Goal: Task Accomplishment & Management: Use online tool/utility

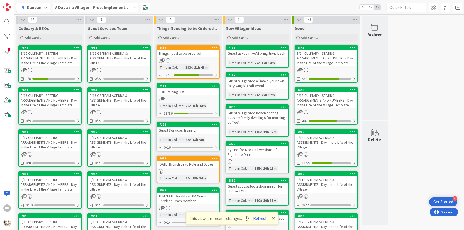
click at [51, 107] on div "8/16 CULINARY - SEATING ARRANGEMENTS AND NUMBERS - Day in the Life of the Villa…" at bounding box center [50, 100] width 62 height 16
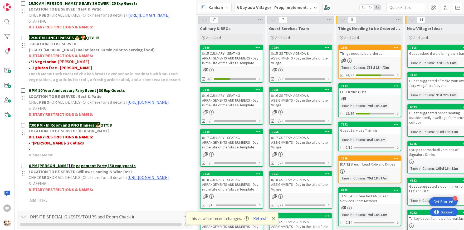
scroll to position [241, 0]
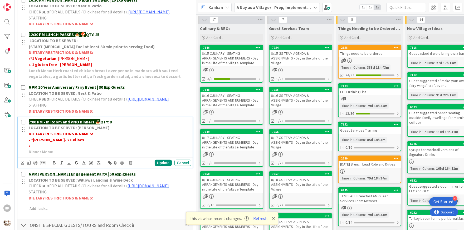
click at [126, 125] on p "7:00 PM - In Room and PNO Dinners 🍝 QTY: 8" at bounding box center [109, 122] width 160 height 6
click at [164, 166] on div "Update" at bounding box center [163, 163] width 17 height 6
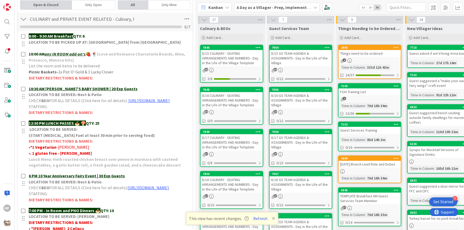
scroll to position [0, 0]
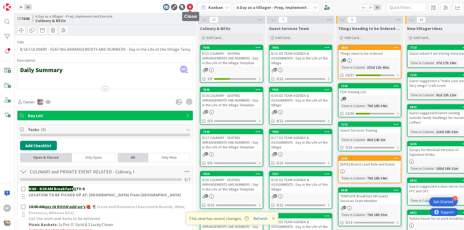
click at [189, 8] on icon at bounding box center [190, 7] width 6 height 6
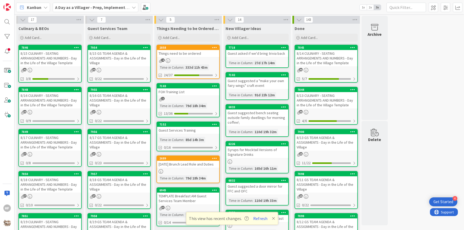
click at [63, 146] on div "8/17 CULINARY - SEATING ARRANGEMENTS AND NUMBERS - Day in the Life of the Villa…" at bounding box center [50, 142] width 62 height 16
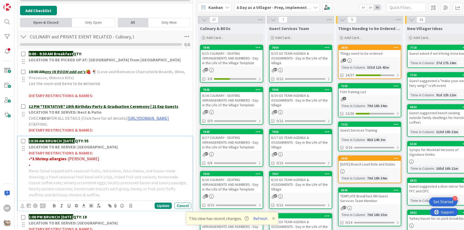
click at [51, 168] on p "•" at bounding box center [109, 165] width 160 height 6
click at [48, 167] on span "• 1 gluten free- [PERSON_NAME]" at bounding box center [58, 164] width 59 height 5
click at [163, 208] on div "Update" at bounding box center [163, 206] width 17 height 6
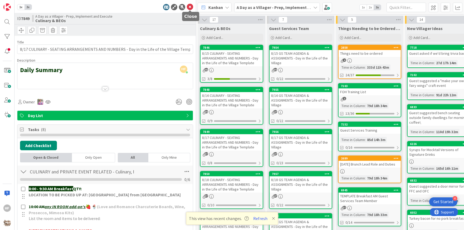
click at [189, 6] on icon at bounding box center [190, 7] width 6 height 6
